Goal: Check status

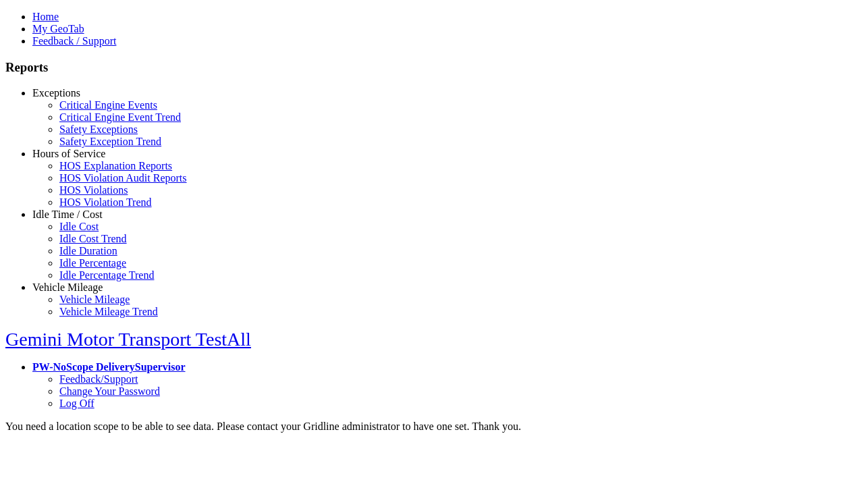
click at [78, 159] on link "Hours of Service" at bounding box center [68, 153] width 73 height 11
click at [88, 196] on link "HOS Violations" at bounding box center [93, 189] width 68 height 11
type input "**********"
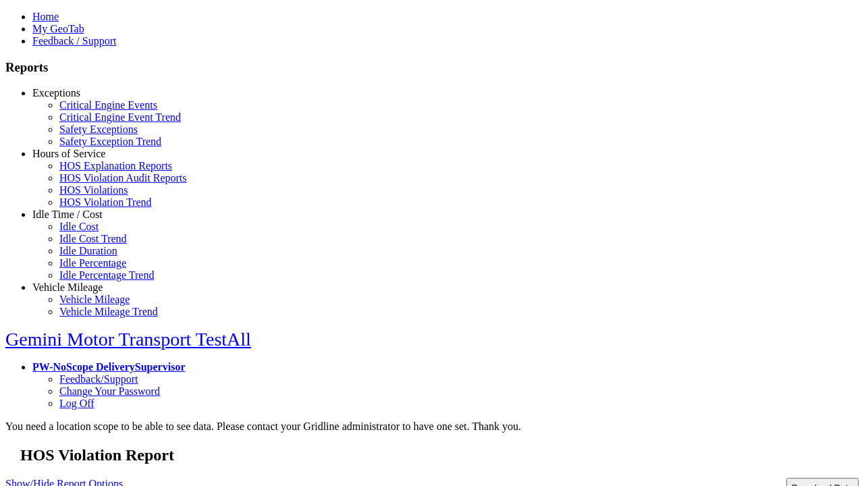
type input "**********"
